Goal: Information Seeking & Learning: Stay updated

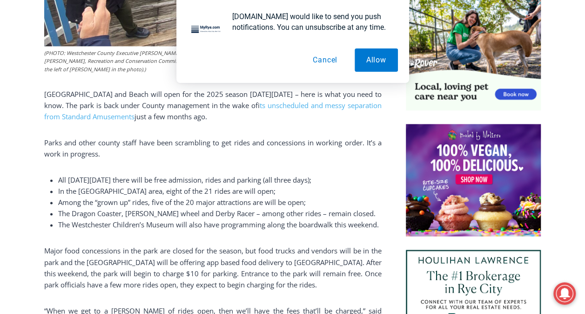
scroll to position [633, 0]
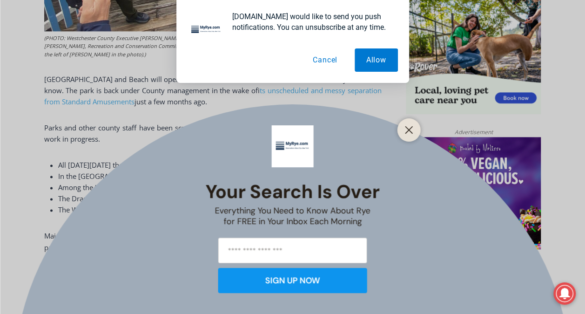
click at [329, 58] on button "Cancel" at bounding box center [325, 59] width 48 height 23
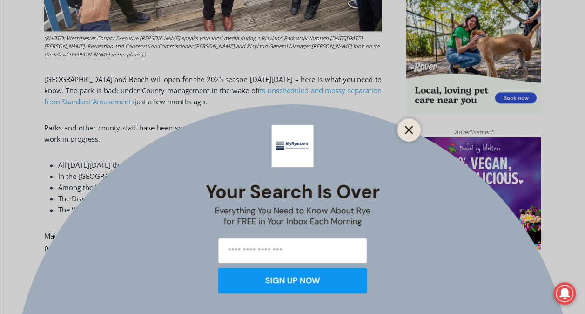
click at [410, 130] on icon "Close" at bounding box center [409, 130] width 8 height 8
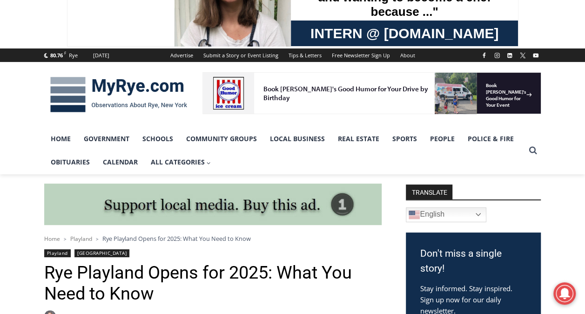
scroll to position [0, 0]
